Goal: Task Accomplishment & Management: Manage account settings

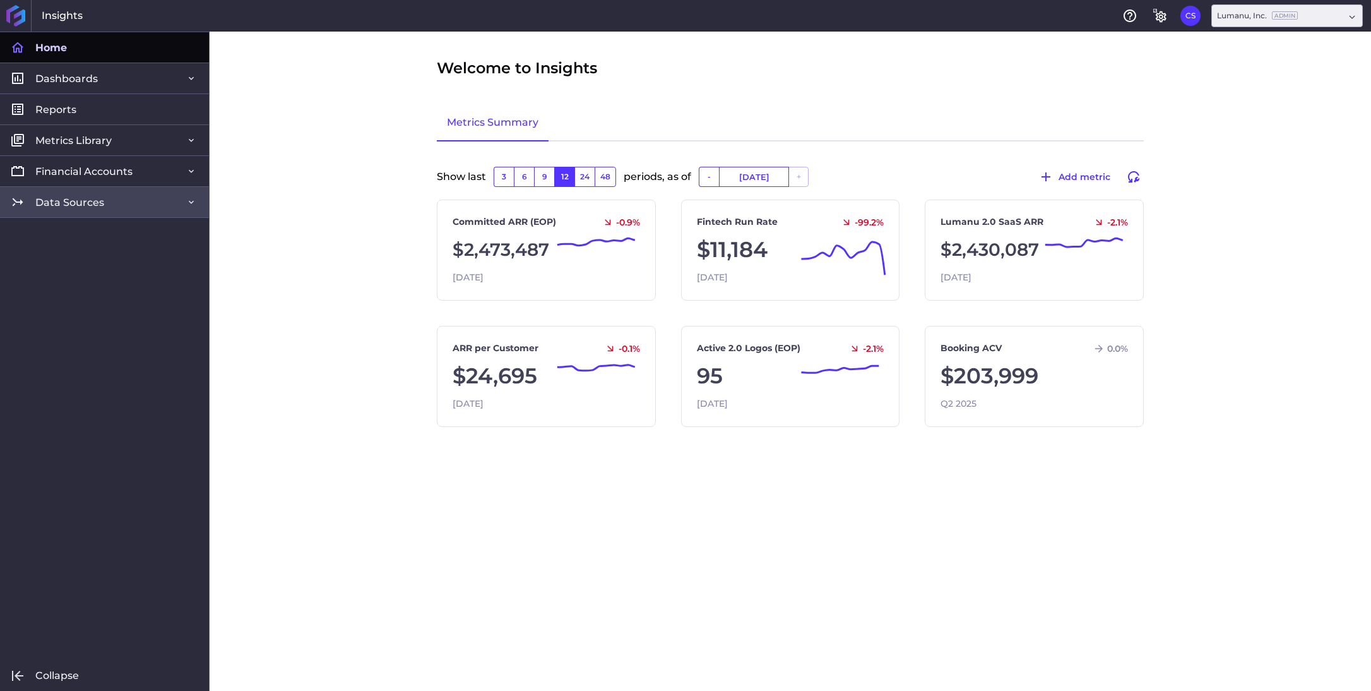
click at [105, 202] on link "Data Sources" at bounding box center [104, 201] width 209 height 31
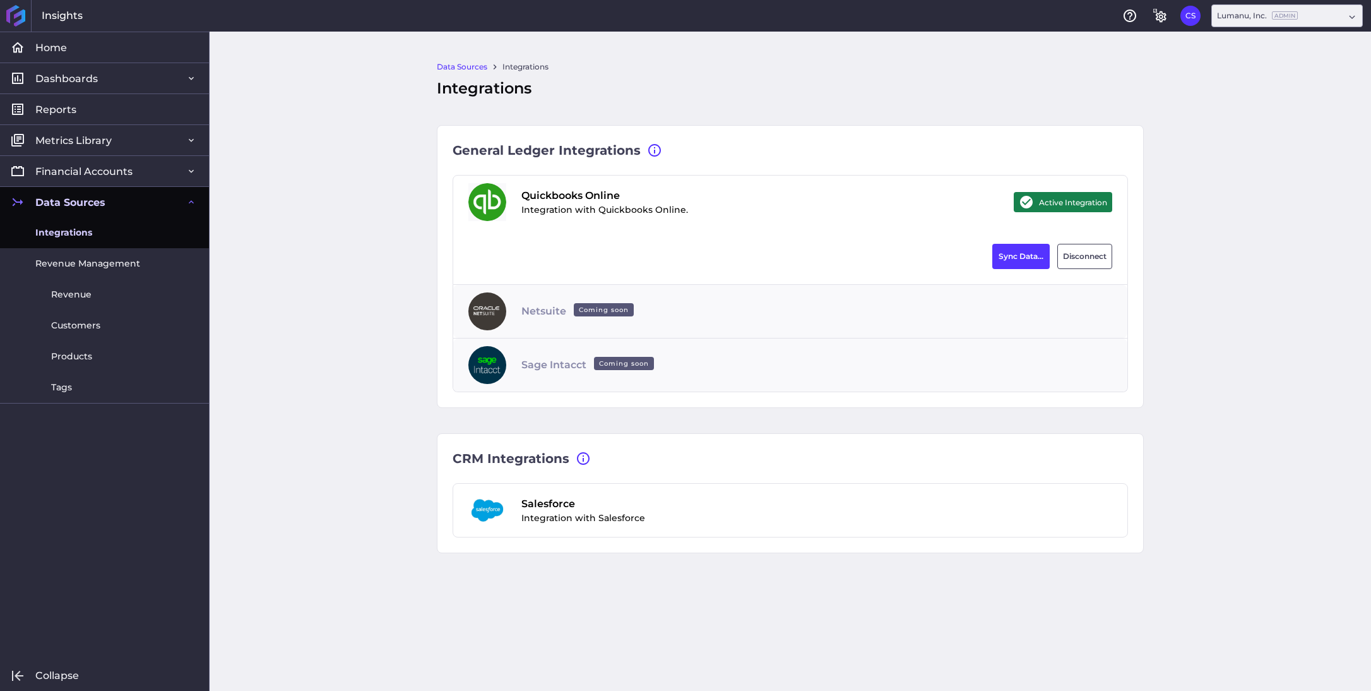
click at [80, 230] on span "Integrations" at bounding box center [63, 232] width 57 height 13
click at [1010, 253] on button "Sync Data..." at bounding box center [1021, 256] width 57 height 25
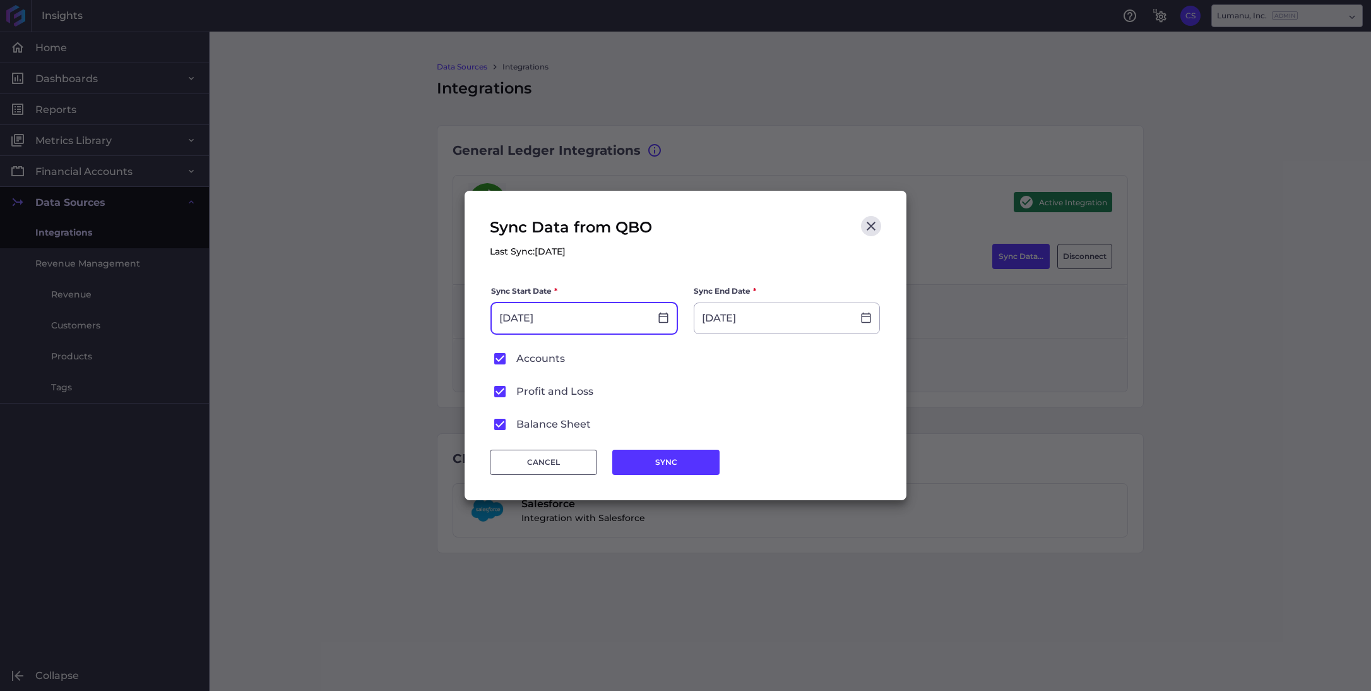
click at [619, 314] on input "[DATE]" at bounding box center [571, 318] width 158 height 30
click at [786, 320] on input "[DATE]" at bounding box center [774, 318] width 158 height 30
click at [676, 379] on form "Sync Start Date * [DATE] Sync End Date * [DATE] Accounts Profit and Loss Balanc…" at bounding box center [685, 359] width 391 height 150
click at [664, 464] on button "SYNC" at bounding box center [665, 462] width 107 height 25
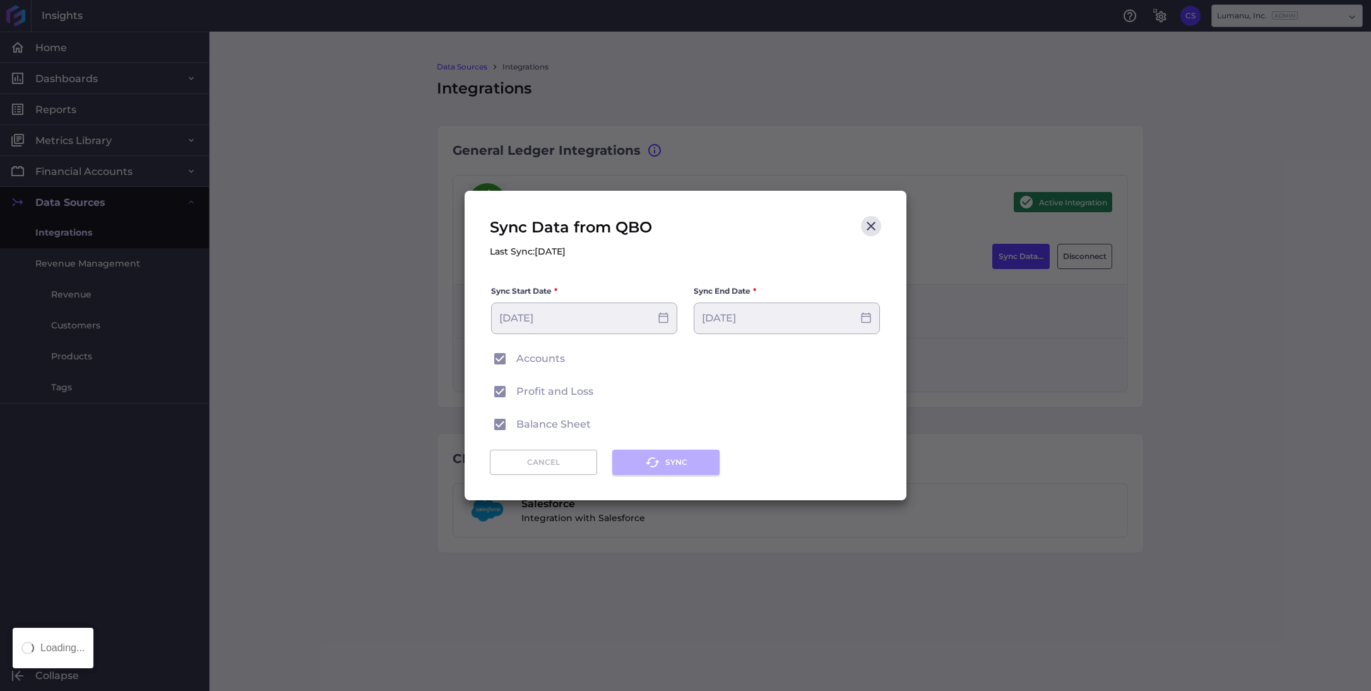
type input "[DATE]"
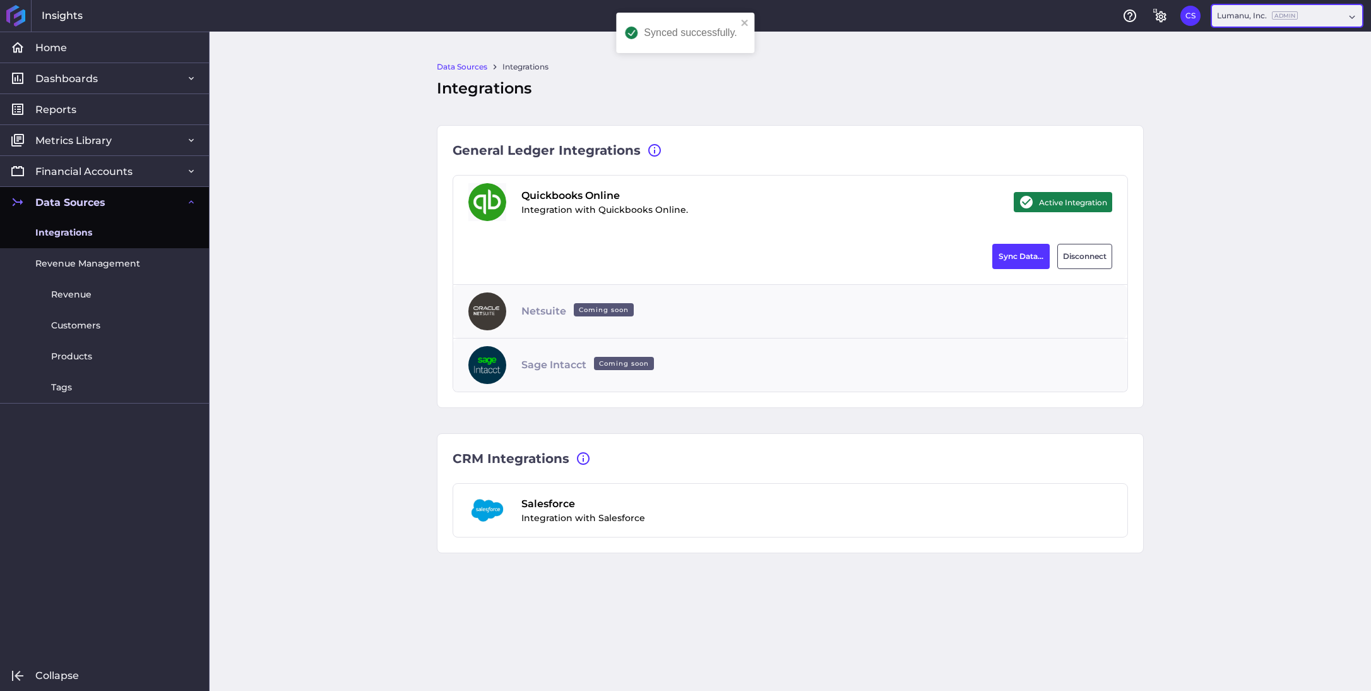
click at [1263, 20] on div "Lumanu, Inc. Admin" at bounding box center [1257, 15] width 81 height 11
click at [1260, 97] on div "Lumanu Pay, LLC Admin" at bounding box center [1287, 100] width 150 height 27
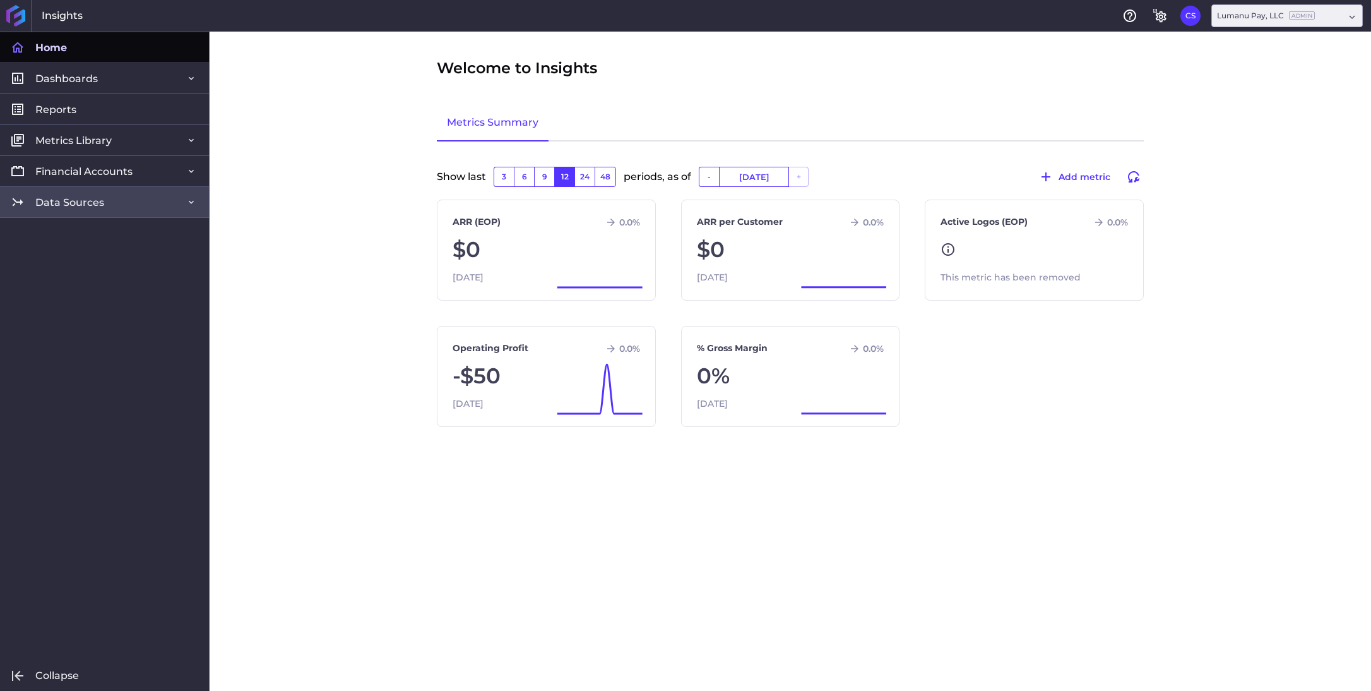
click at [53, 201] on span "Data Sources" at bounding box center [69, 202] width 69 height 13
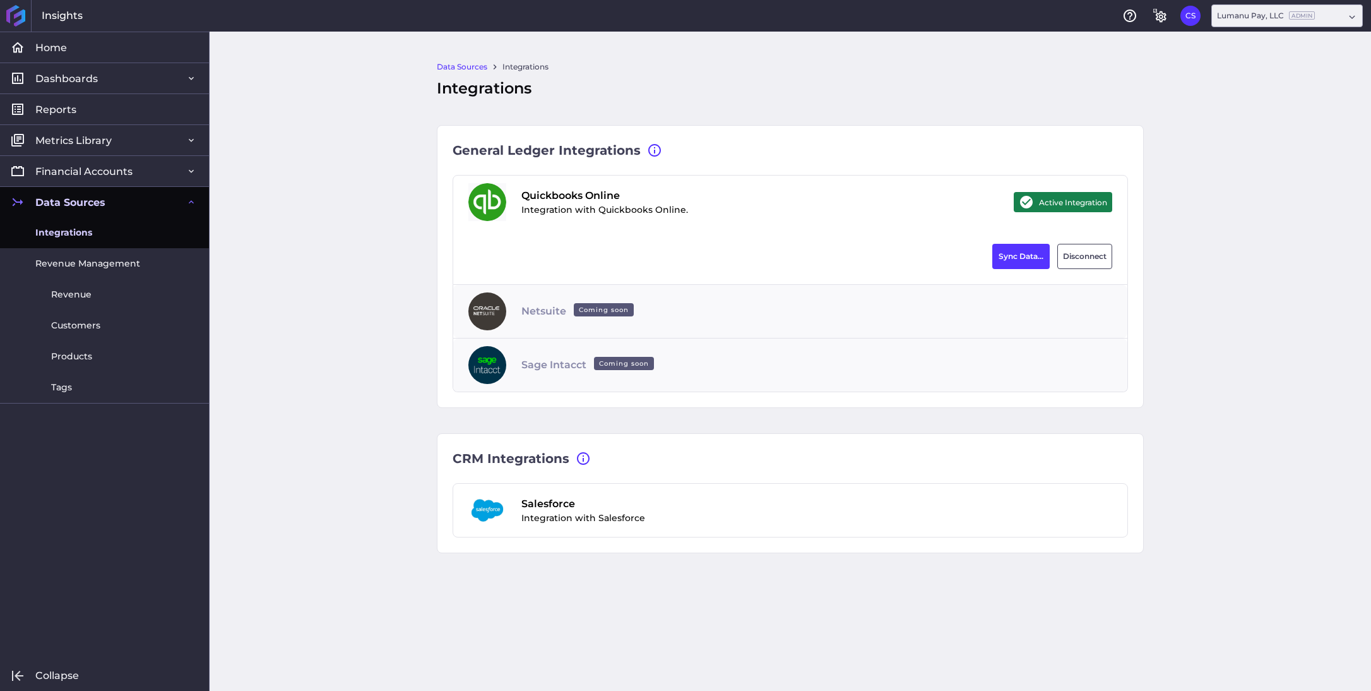
click at [61, 232] on span "Integrations" at bounding box center [63, 232] width 57 height 13
click at [1015, 252] on button "Sync Data..." at bounding box center [1021, 256] width 57 height 25
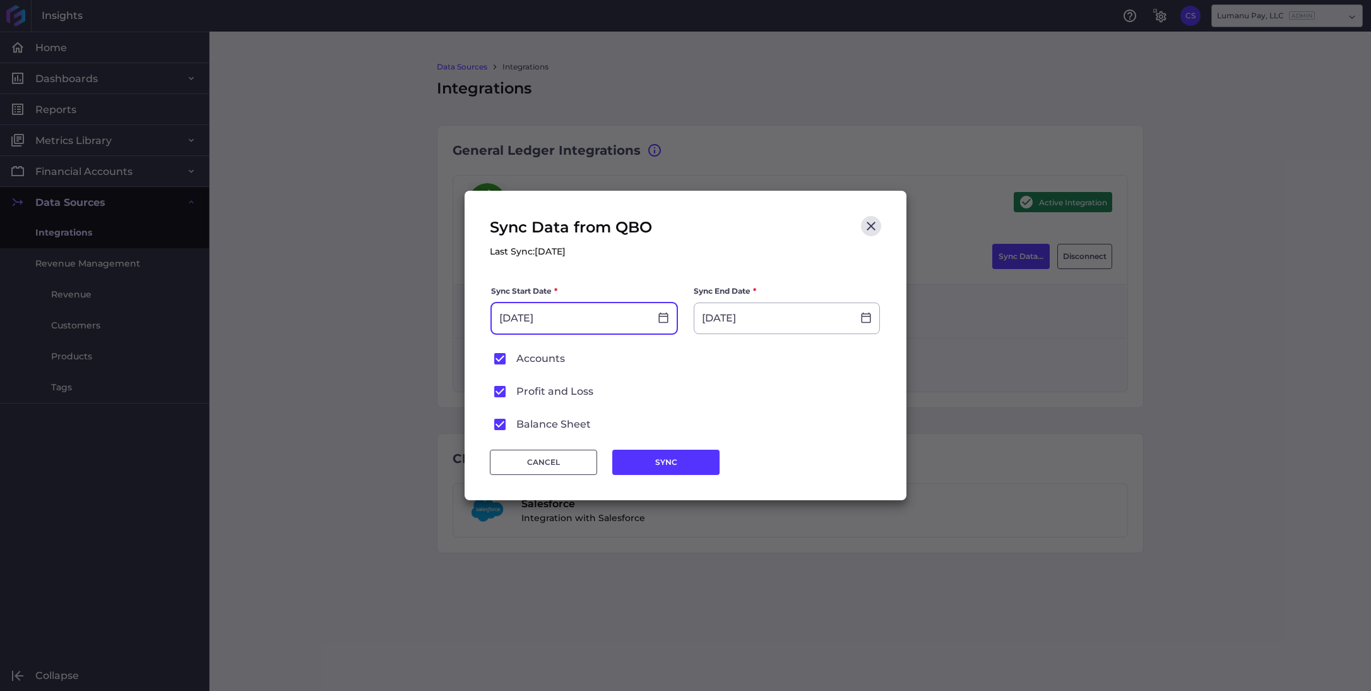
click at [586, 320] on input "[DATE]" at bounding box center [571, 318] width 158 height 30
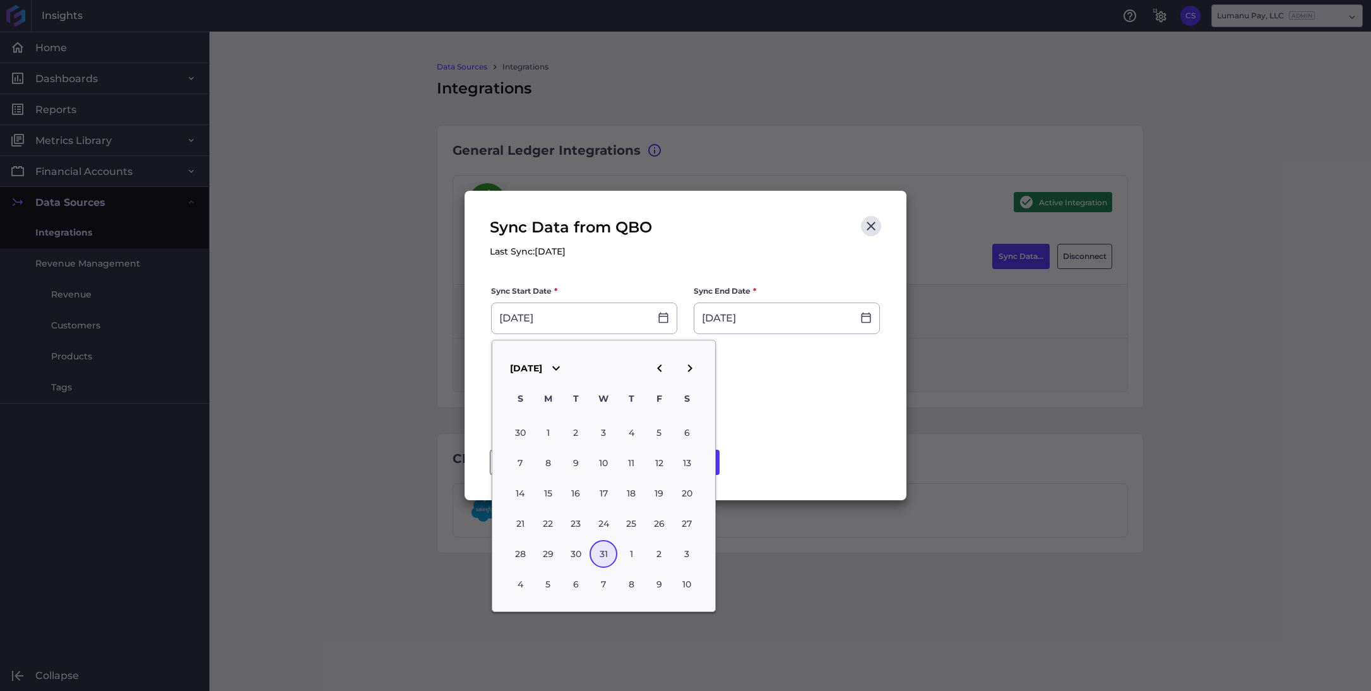
click at [778, 436] on div "CANCEL SYNC" at bounding box center [685, 454] width 391 height 40
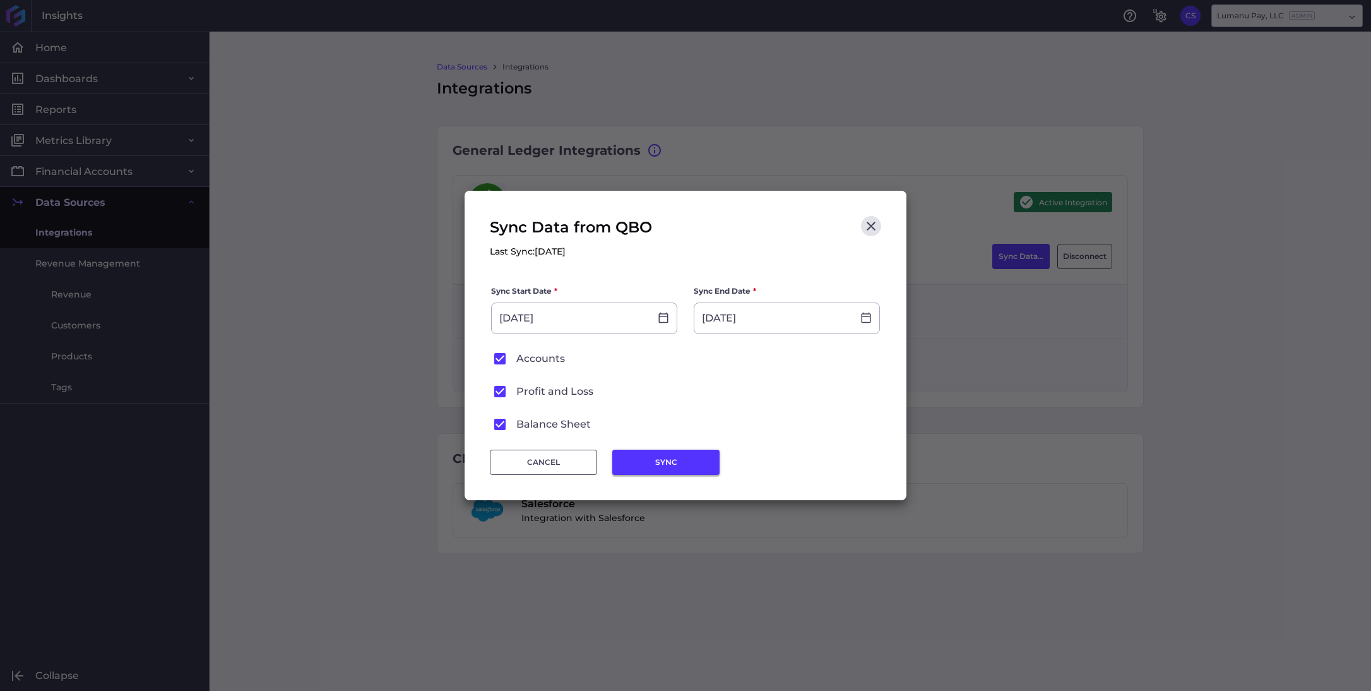
click at [682, 457] on button "SYNC" at bounding box center [665, 462] width 107 height 25
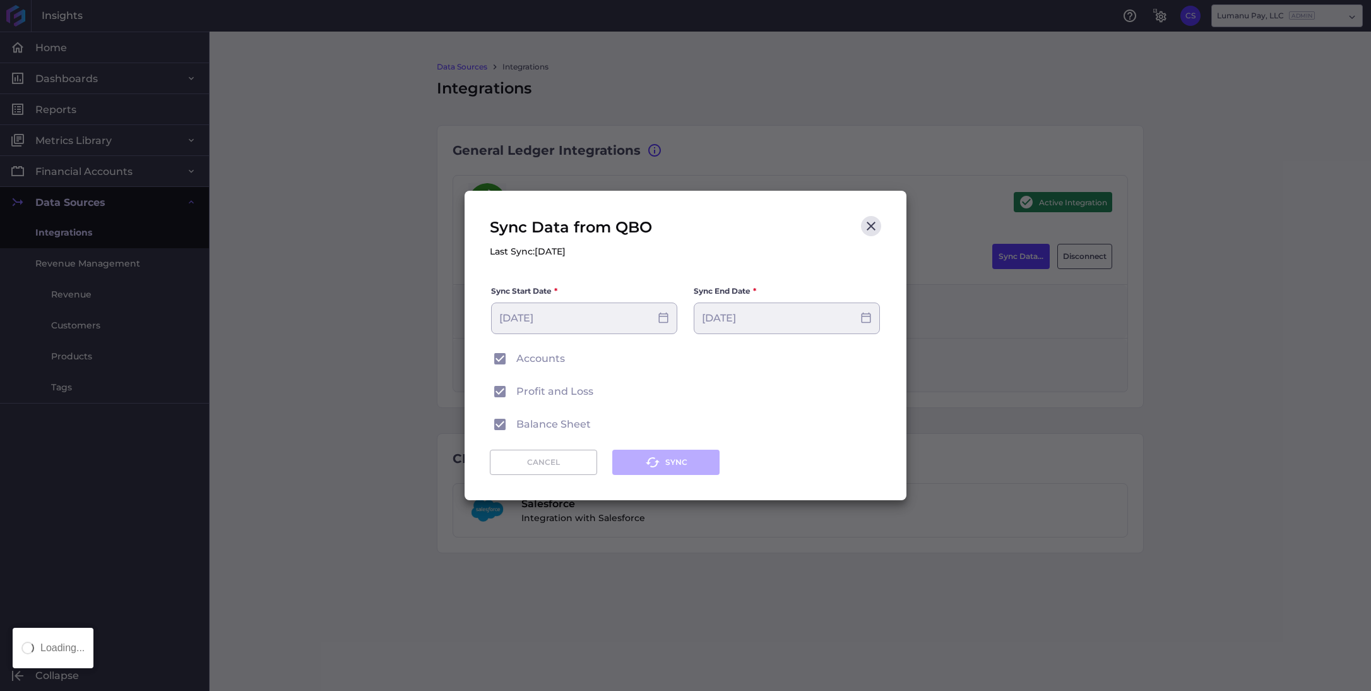
type input "[DATE]"
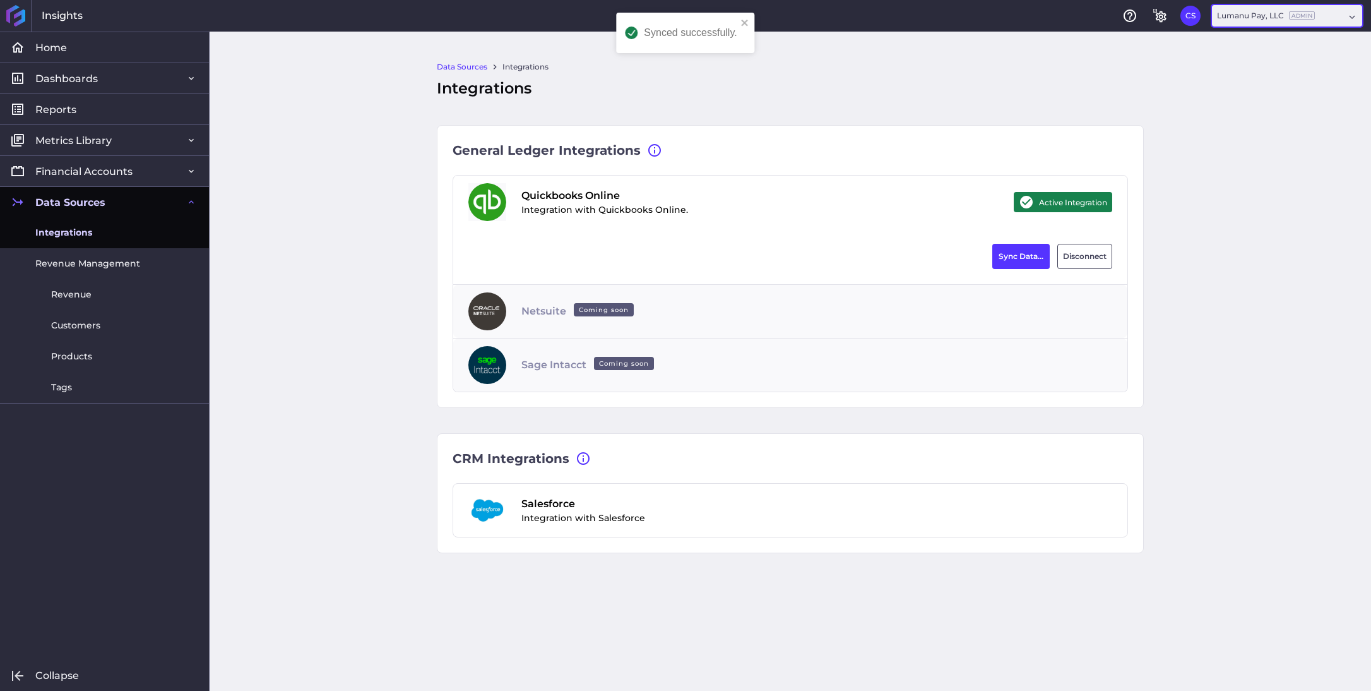
click at [1320, 15] on div "Lumanu Pay, LLC Admin" at bounding box center [1280, 15] width 127 height 11
click at [1265, 122] on div "Lumanu, Inc. Admin" at bounding box center [1287, 126] width 150 height 27
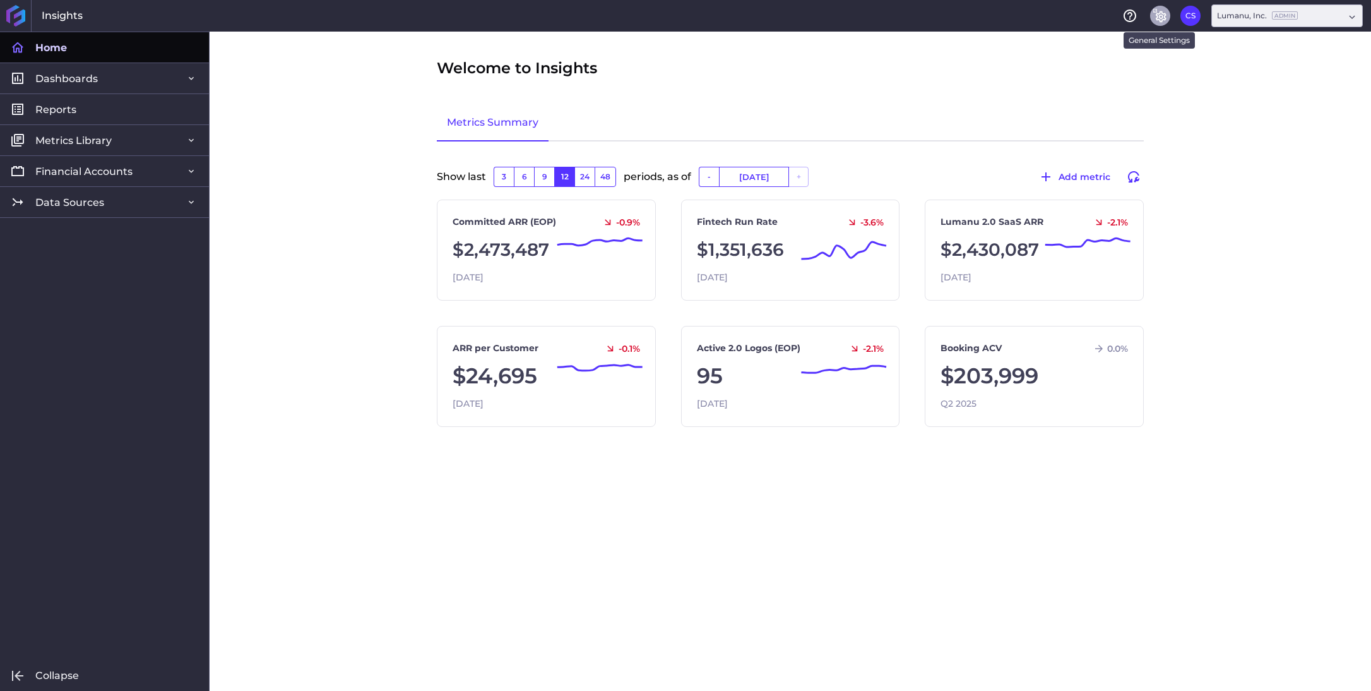
click at [1156, 20] on icon "General Settings" at bounding box center [1160, 15] width 15 height 15
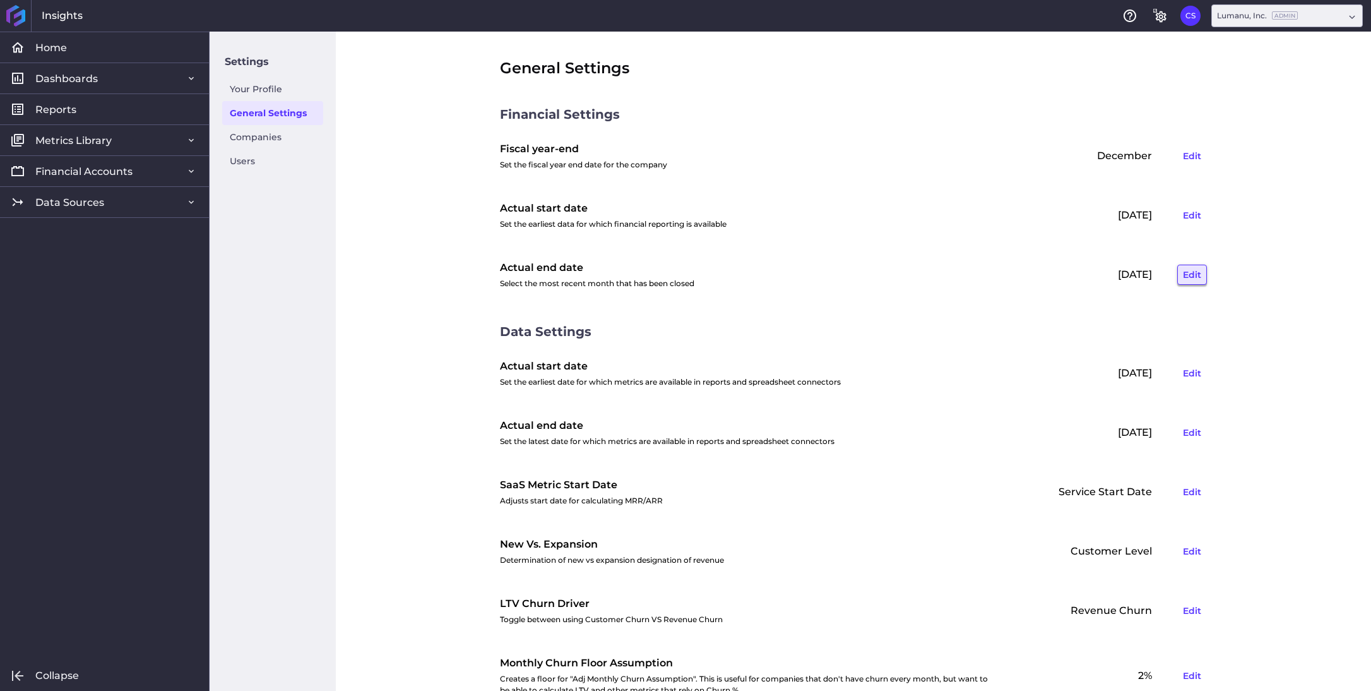
click at [1186, 278] on button "Edit" at bounding box center [1193, 275] width 30 height 20
click at [1085, 276] on icon at bounding box center [1084, 273] width 11 height 11
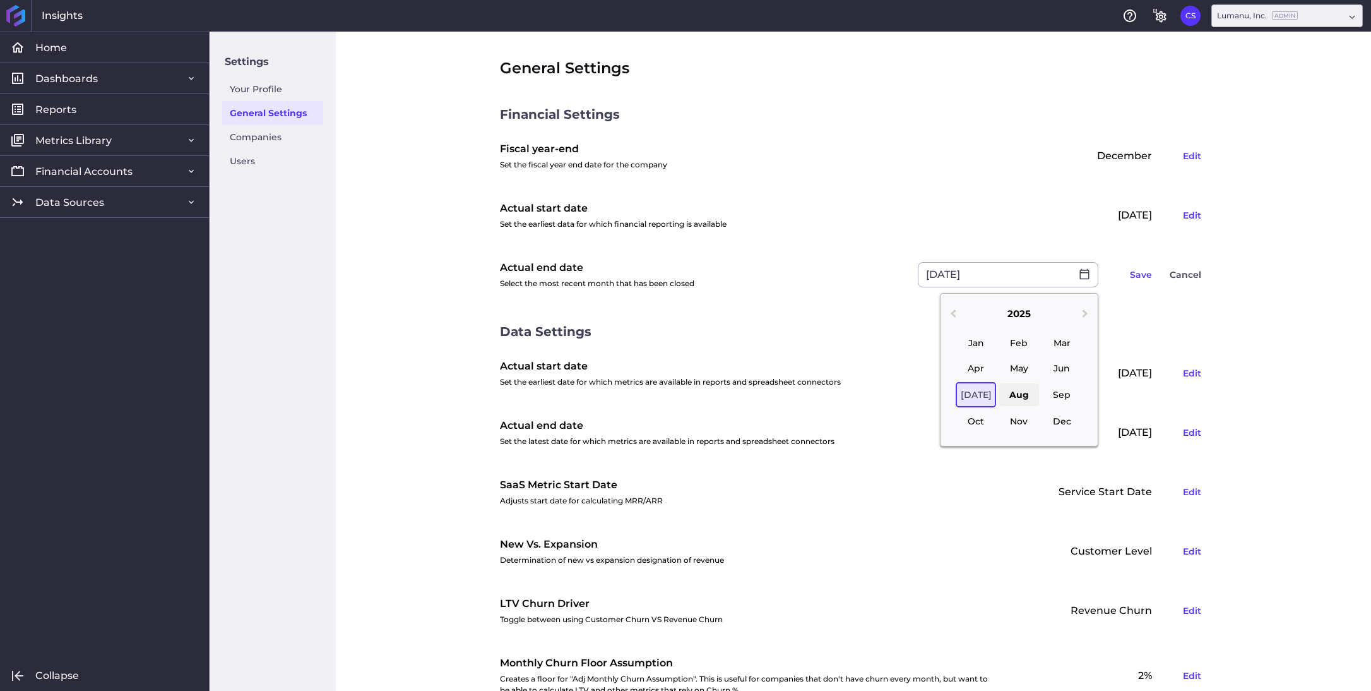
click at [1026, 393] on div "Aug" at bounding box center [1019, 394] width 40 height 23
type input "[DATE]"
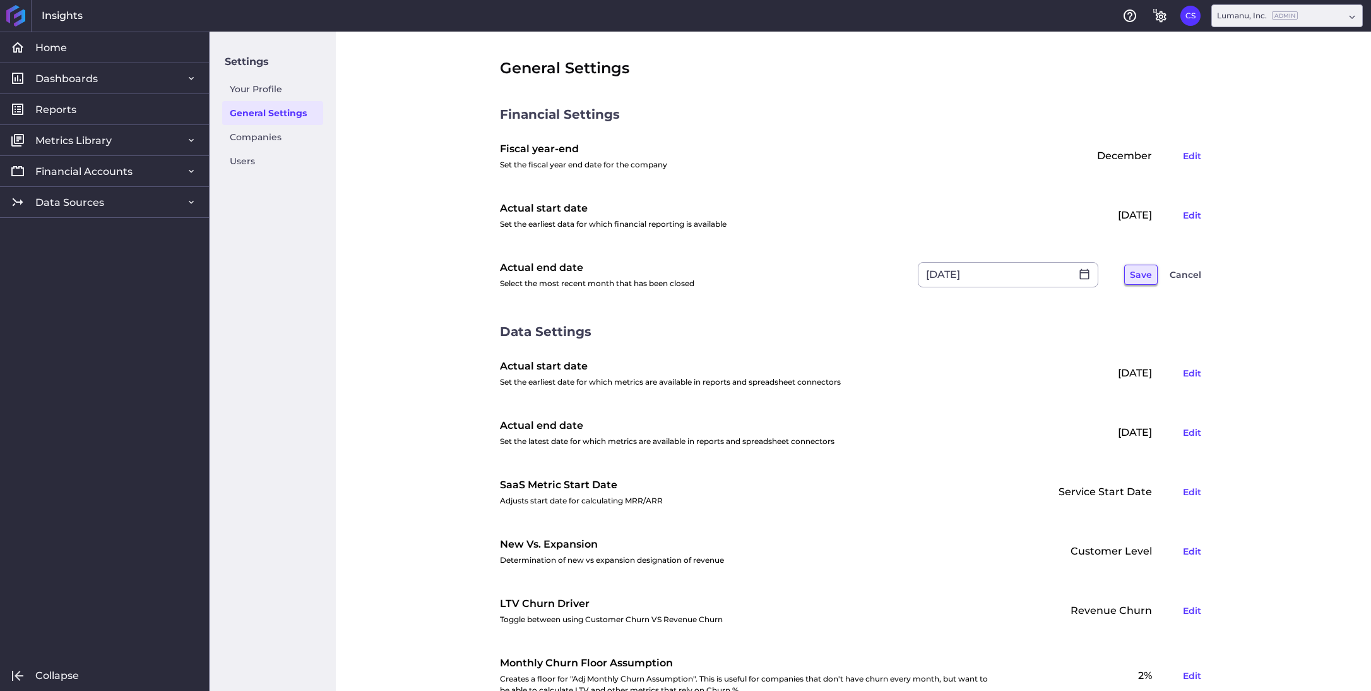
click at [1146, 277] on button "Save" at bounding box center [1141, 275] width 33 height 20
click at [1190, 429] on button "Edit" at bounding box center [1193, 432] width 30 height 20
click at [1078, 429] on div at bounding box center [1085, 432] width 27 height 13
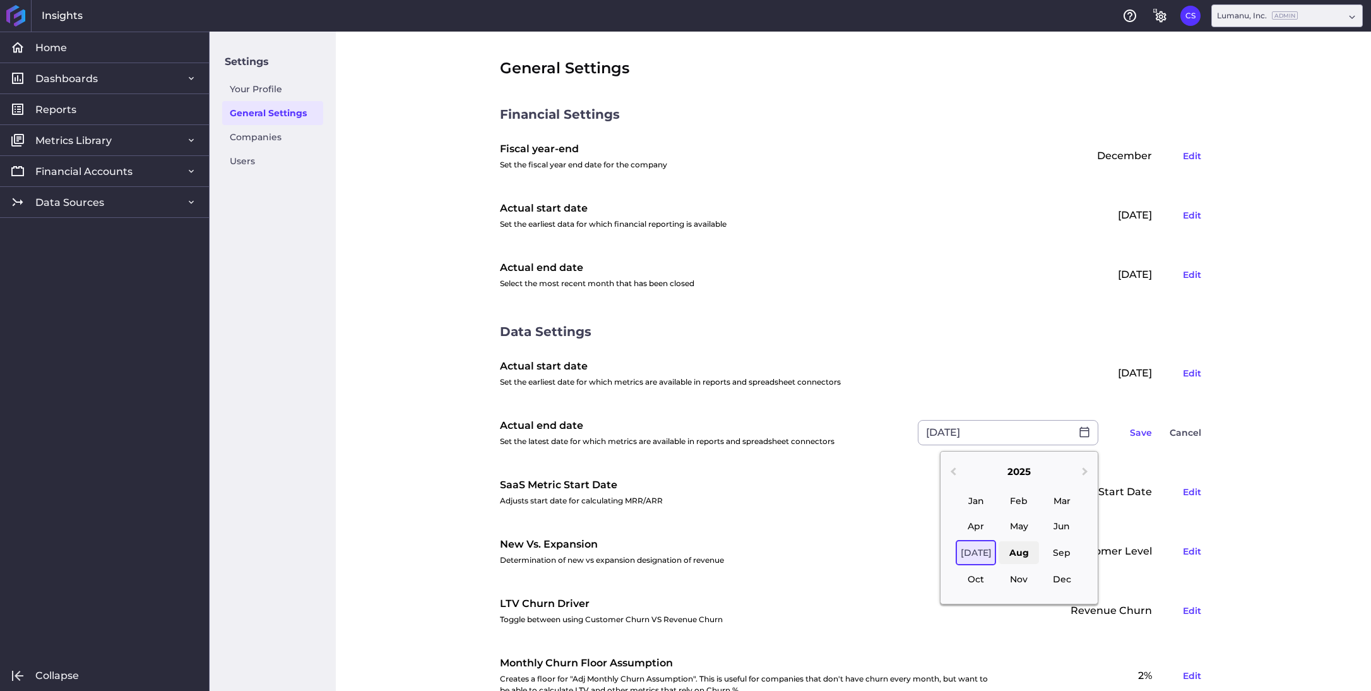
click at [1015, 552] on div "Aug" at bounding box center [1019, 552] width 40 height 23
type input "[DATE]"
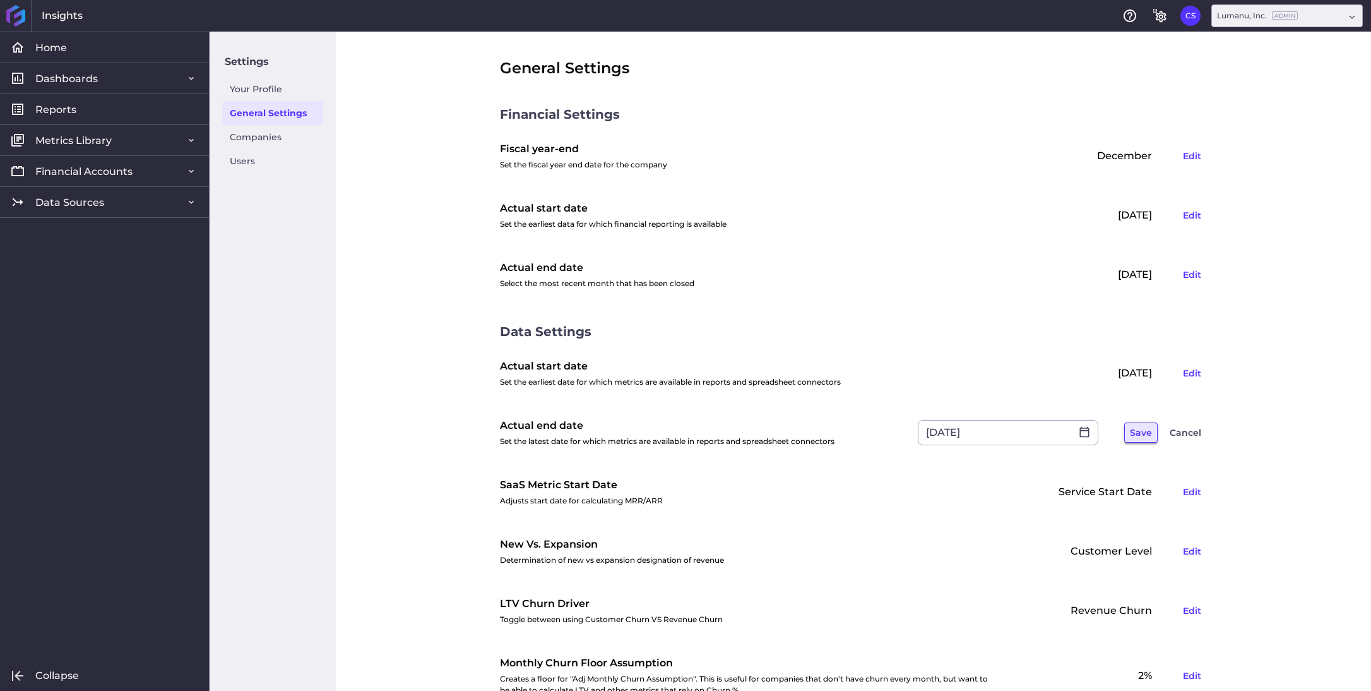
click at [1138, 433] on button "Save" at bounding box center [1141, 432] width 33 height 20
click at [99, 201] on span "Data Sources" at bounding box center [69, 202] width 69 height 13
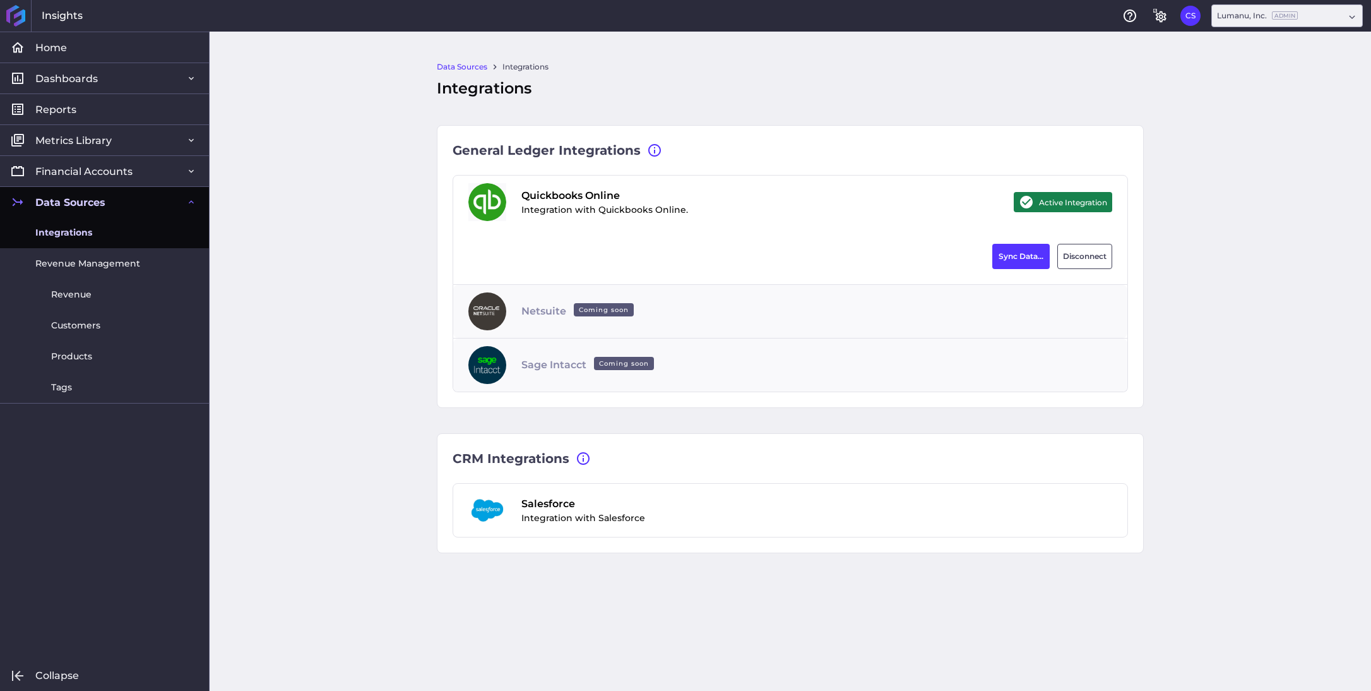
click at [390, 200] on div "Data Sources Integrations Integrations General Ledger Integrations Select an in…" at bounding box center [791, 361] width 1162 height 659
click at [88, 83] on span "Dashboards" at bounding box center [66, 78] width 63 height 13
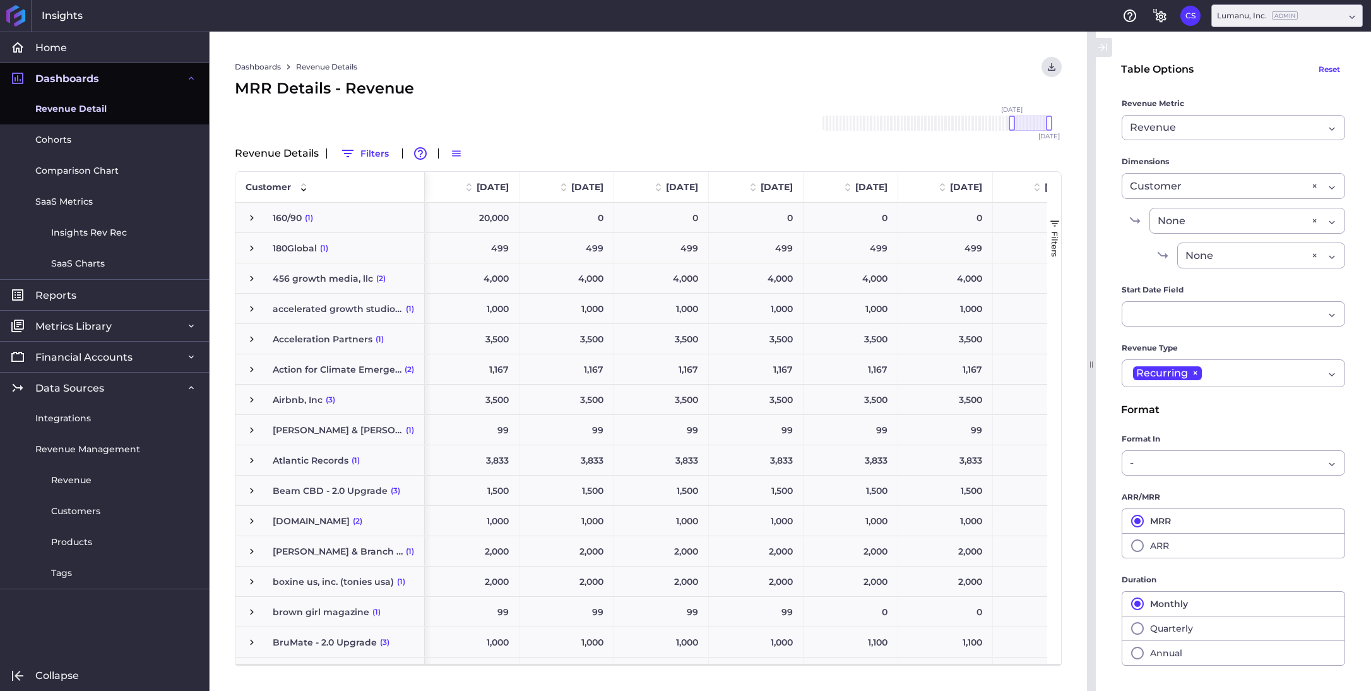
click at [77, 113] on span "Revenue Detail" at bounding box center [70, 108] width 71 height 13
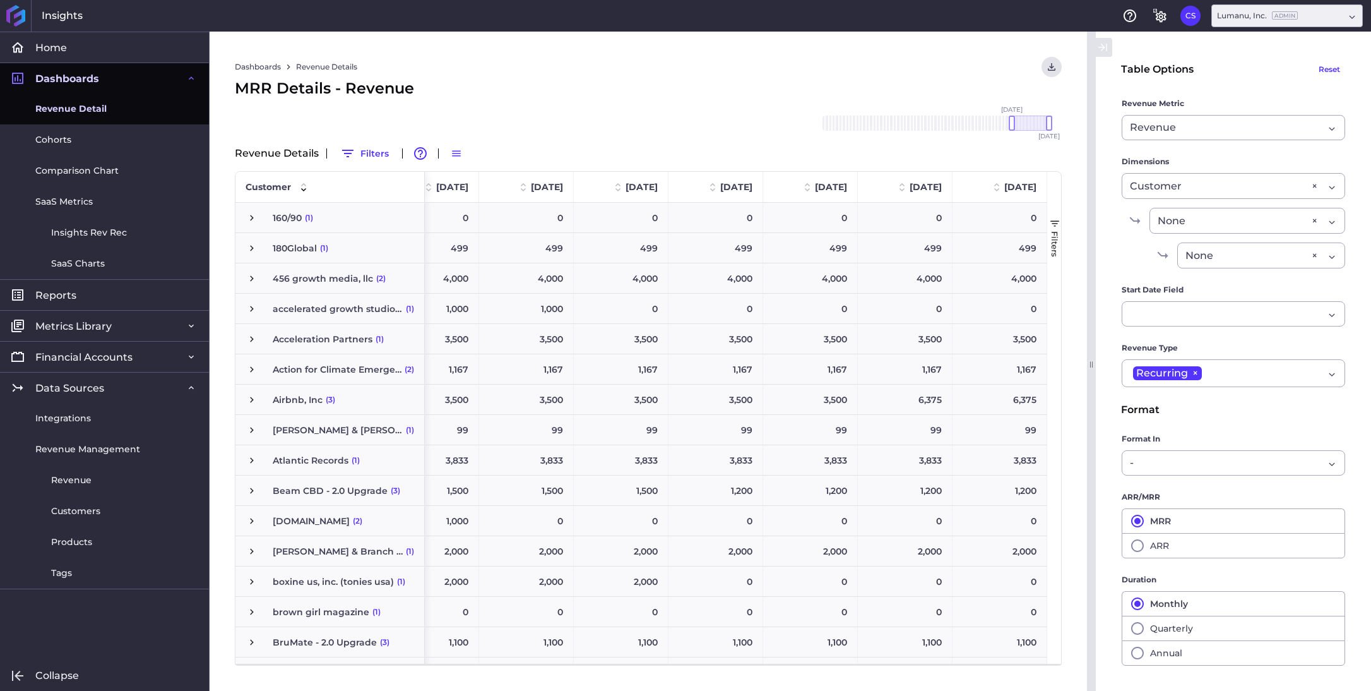
click at [1058, 220] on span "button" at bounding box center [1054, 223] width 11 height 11
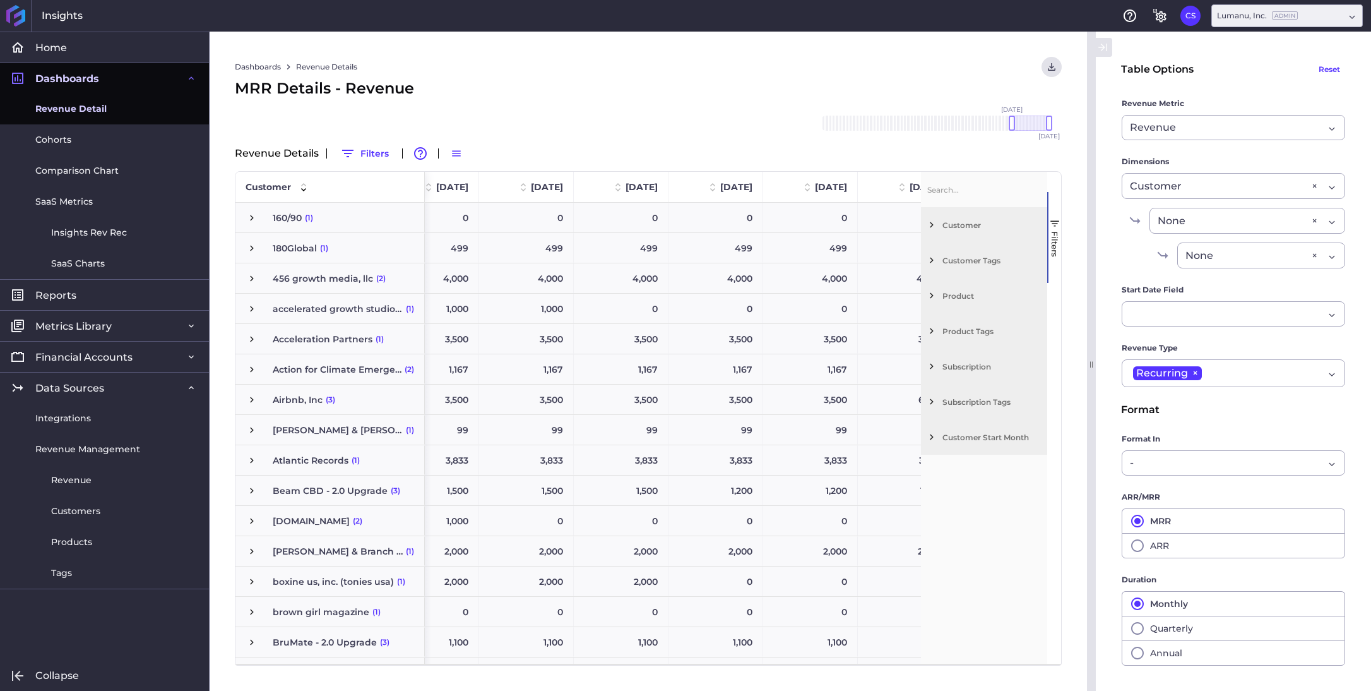
click at [931, 366] on span "Filter List 7 Filters" at bounding box center [931, 366] width 11 height 11
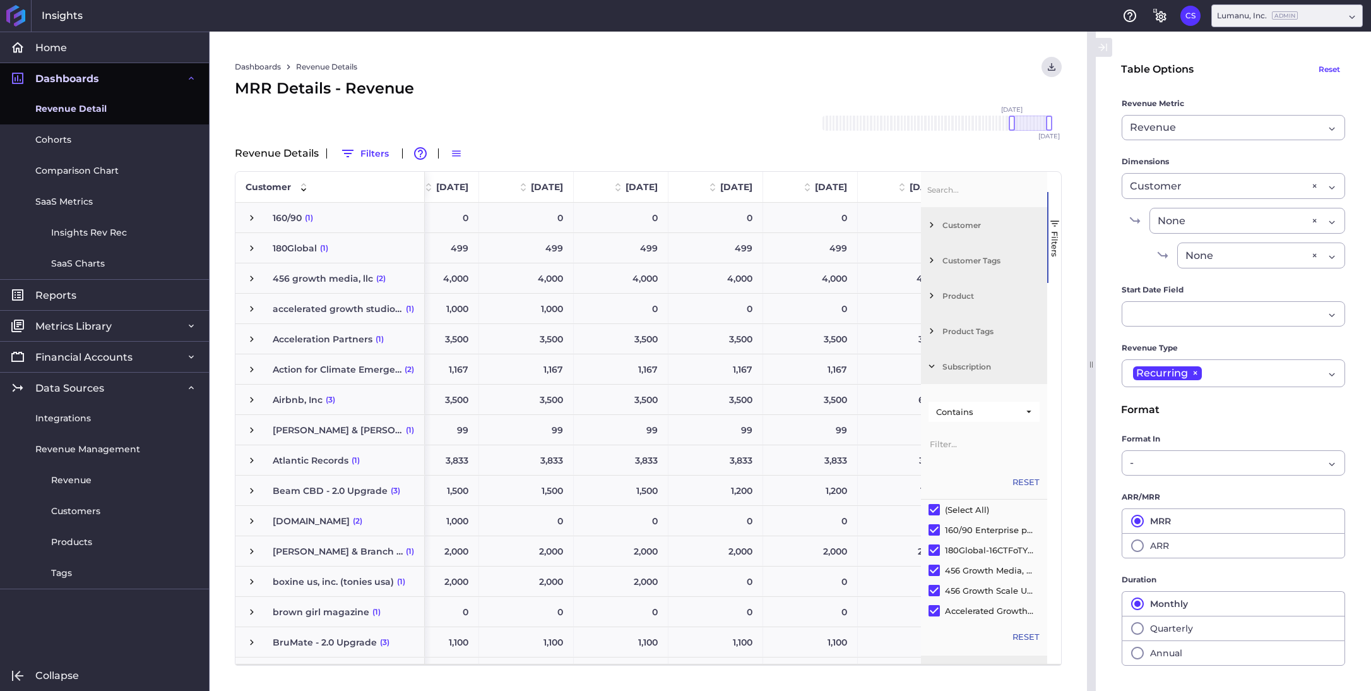
click at [931, 366] on span "Filter List 7 Filters" at bounding box center [931, 366] width 11 height 11
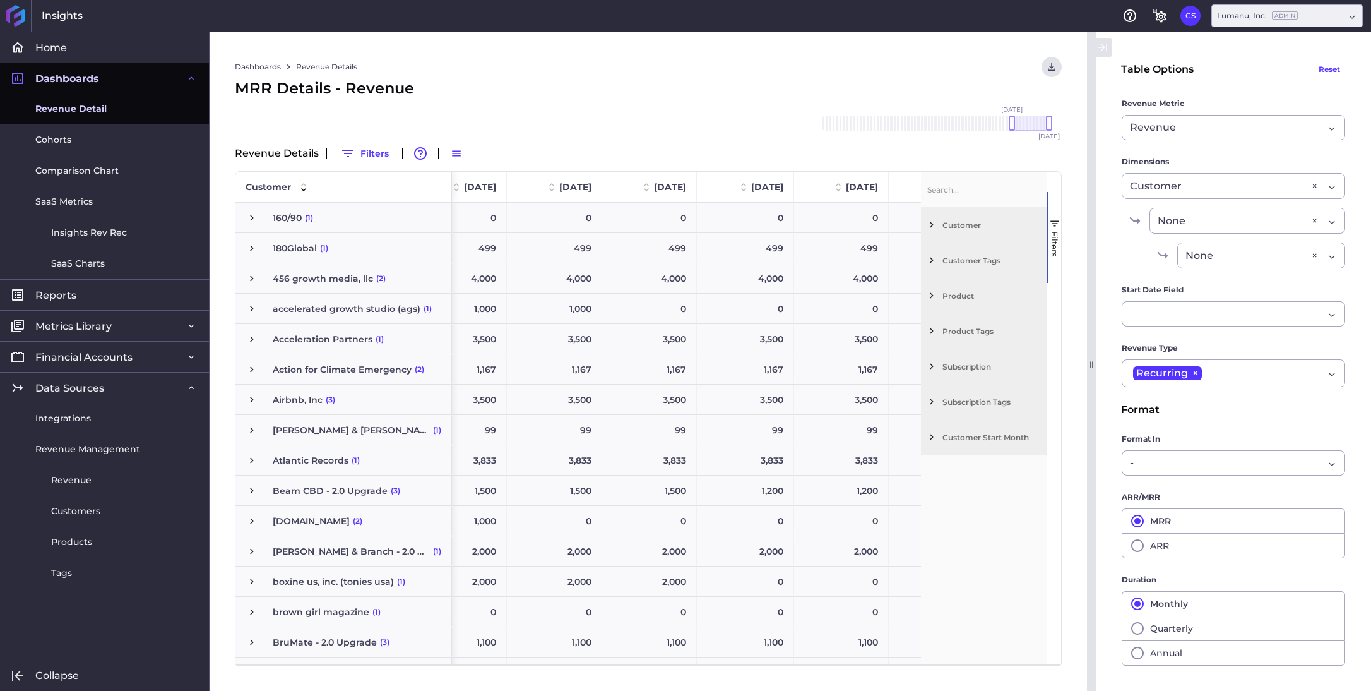
click at [929, 330] on span "Filter List 7 Filters" at bounding box center [931, 330] width 11 height 11
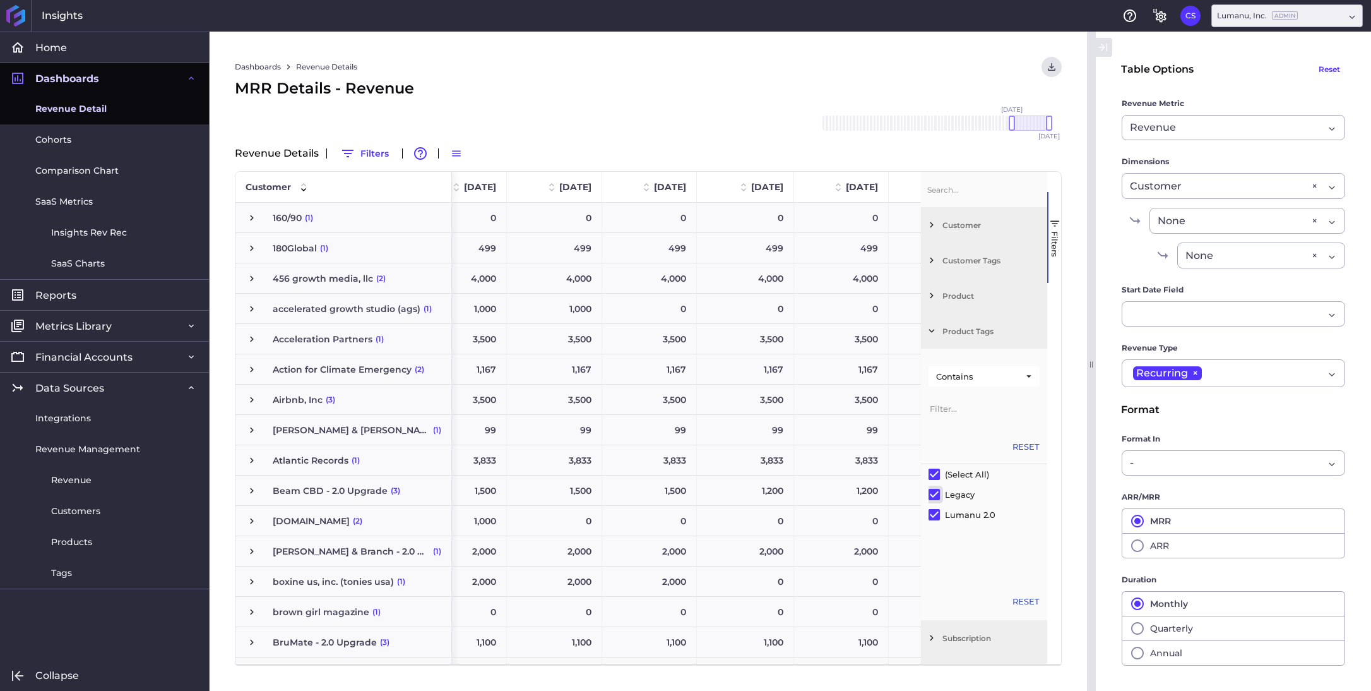
click at [931, 496] on input "Filter List" at bounding box center [934, 494] width 11 height 11
checkbox input "false"
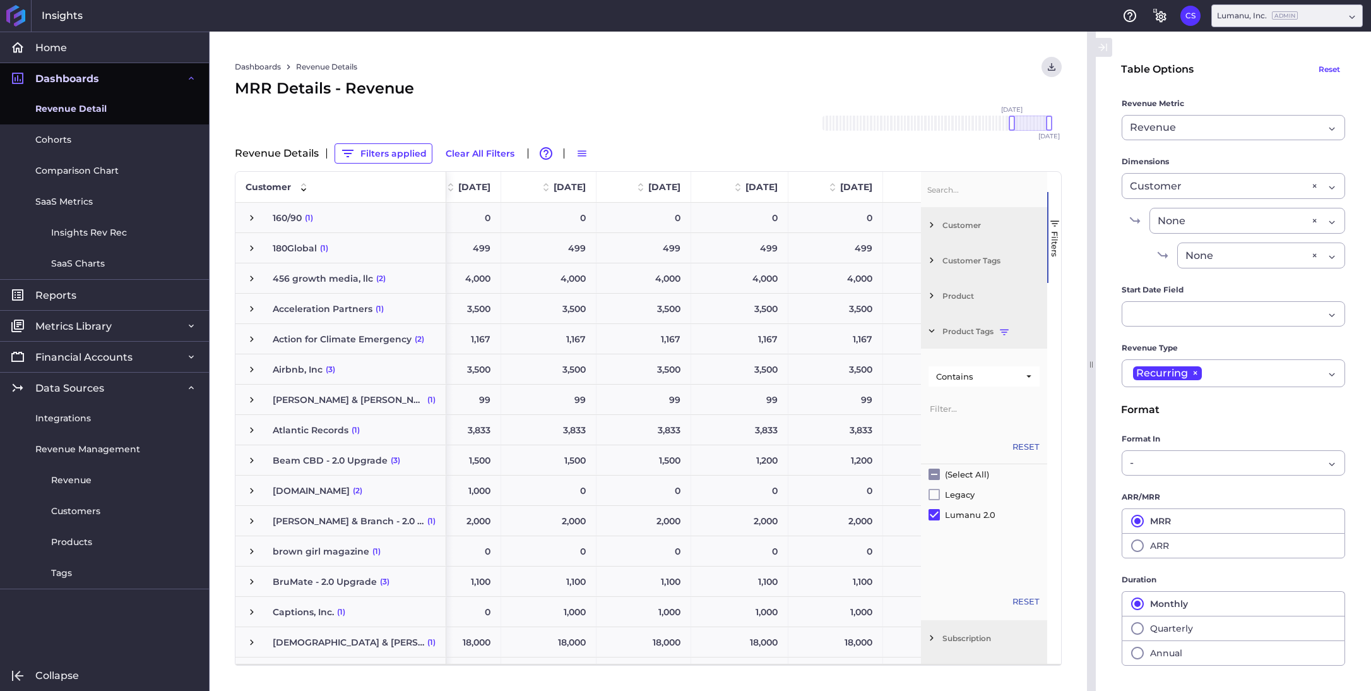
click at [893, 69] on div "Dashboards Revenue Details Download CSV... Download CSV Download CSV with under…" at bounding box center [648, 67] width 827 height 20
click at [1053, 222] on span "button" at bounding box center [1054, 223] width 11 height 11
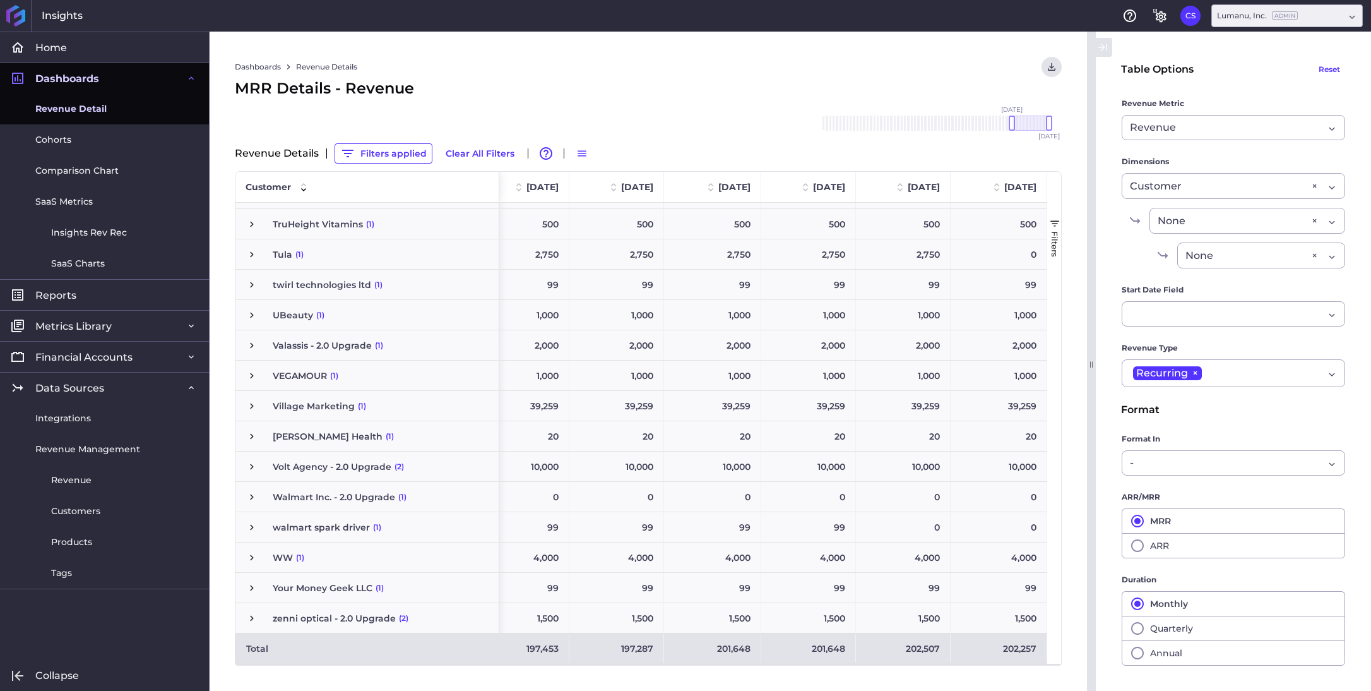
scroll to position [0, 592]
click at [1334, 372] on div "Recurring × Recurring" at bounding box center [1234, 373] width 224 height 28
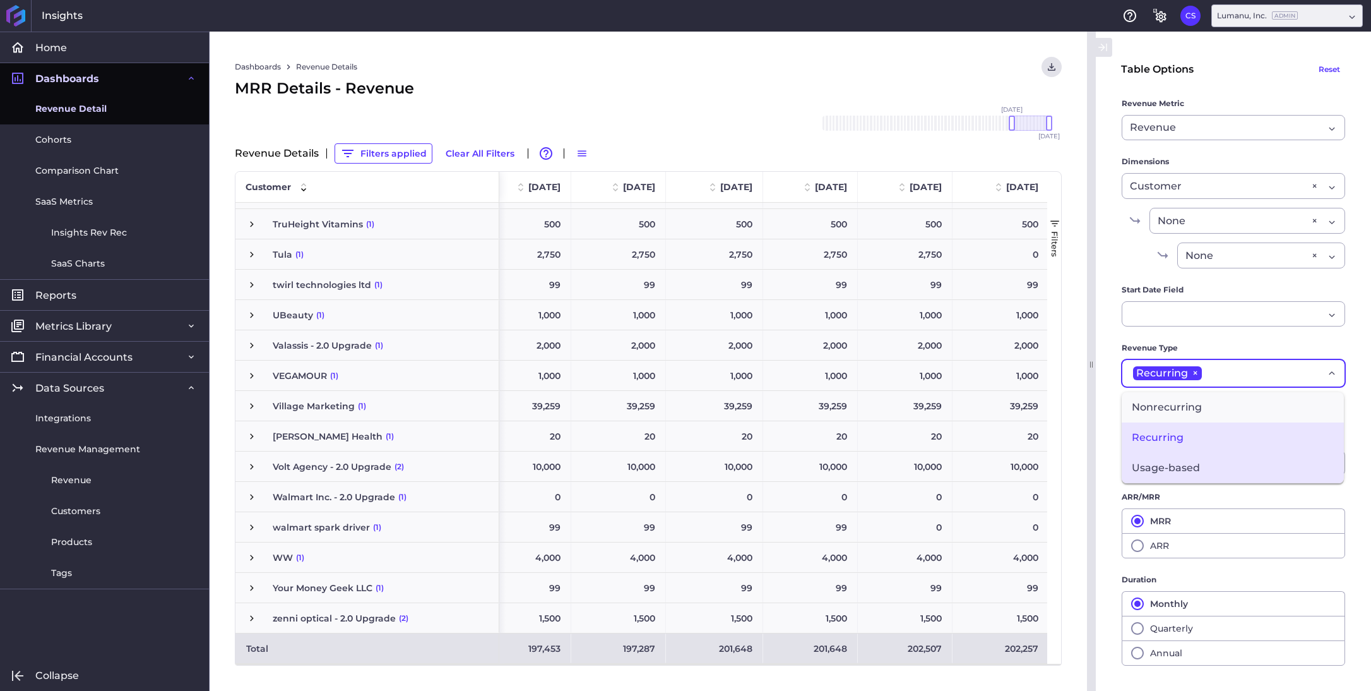
click at [1180, 467] on span "Usage-based" at bounding box center [1233, 468] width 222 height 30
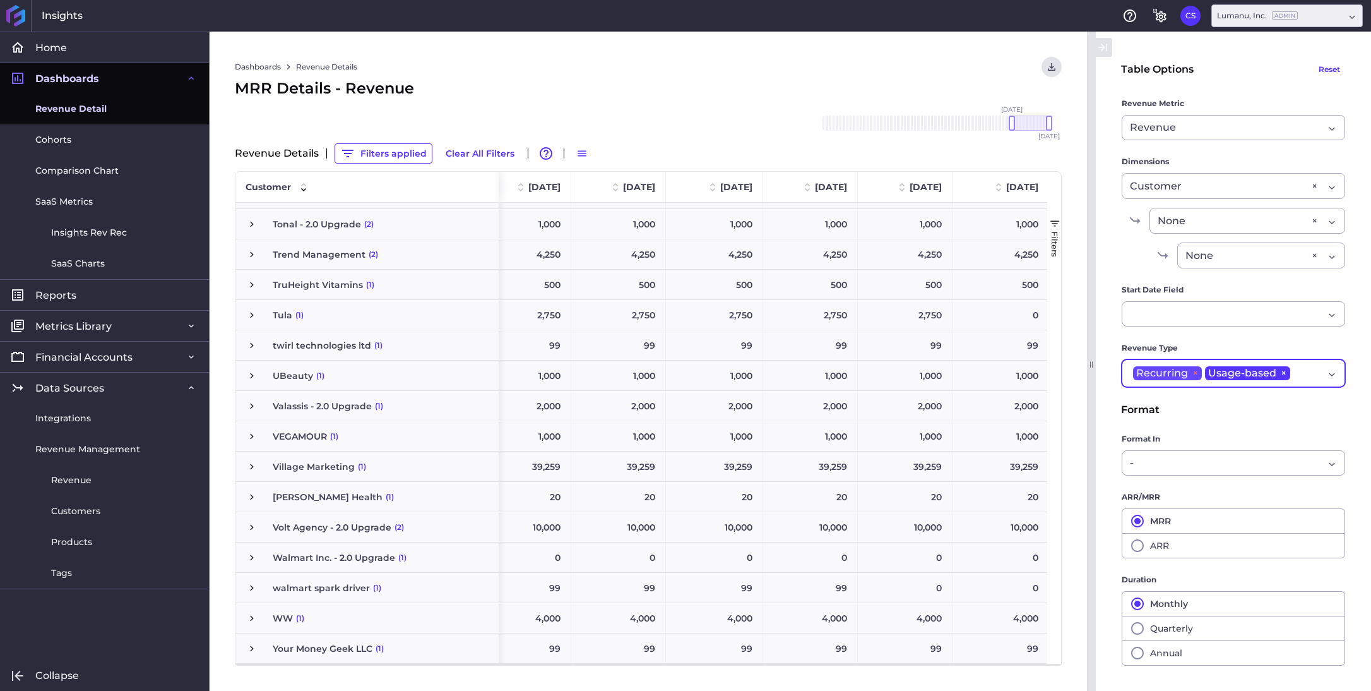
click at [1193, 376] on span "×" at bounding box center [1195, 373] width 14 height 14
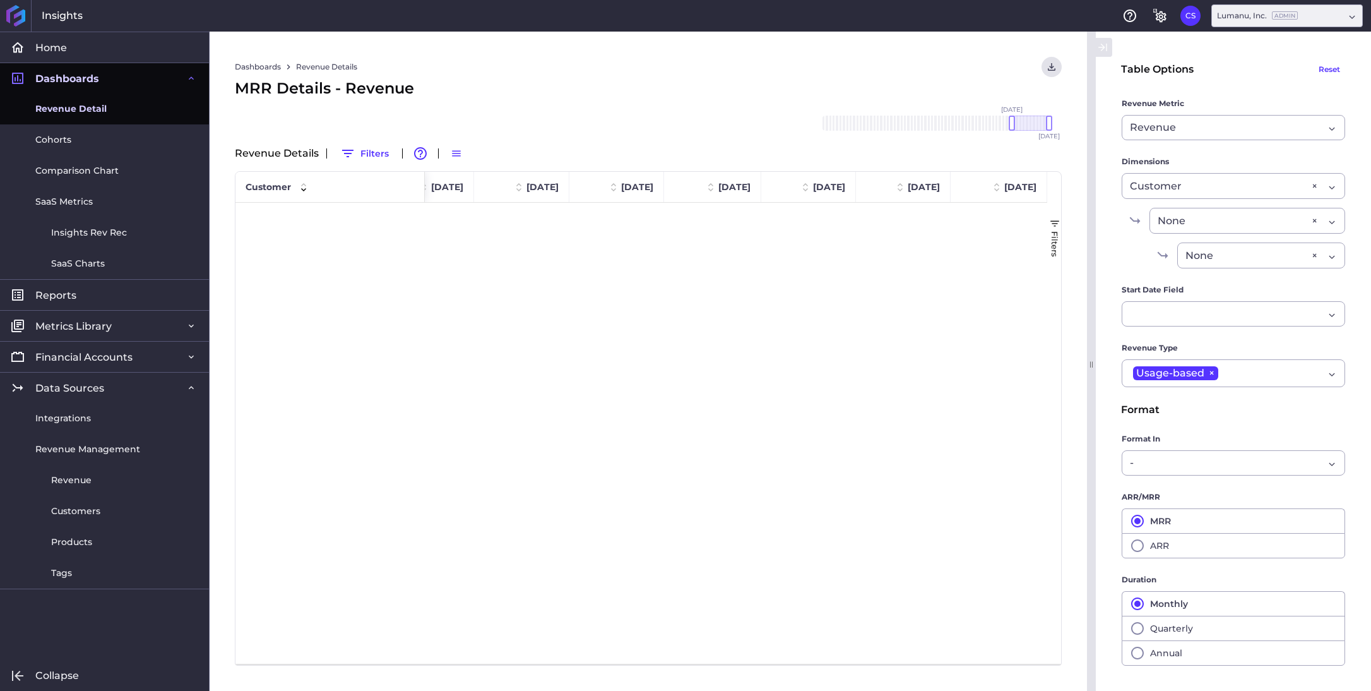
scroll to position [0, 0]
